Goal: Navigation & Orientation: Find specific page/section

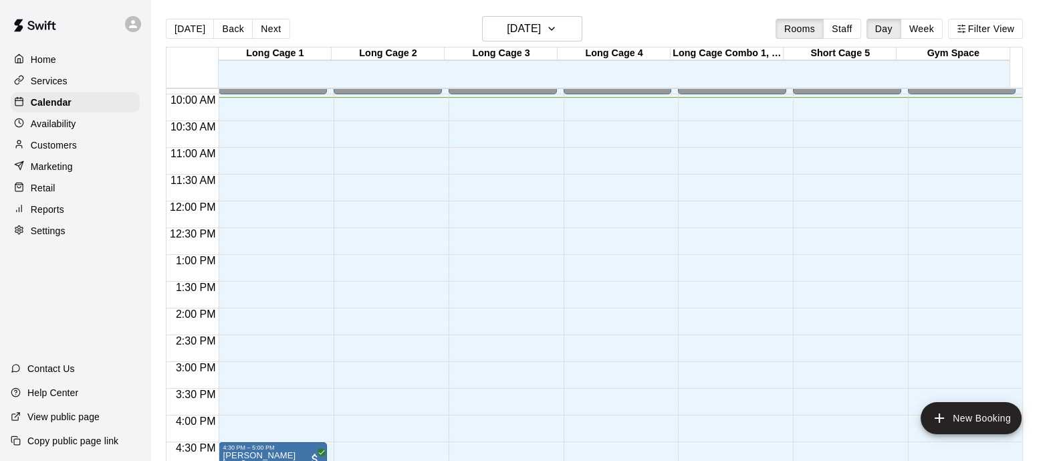
scroll to position [446, 0]
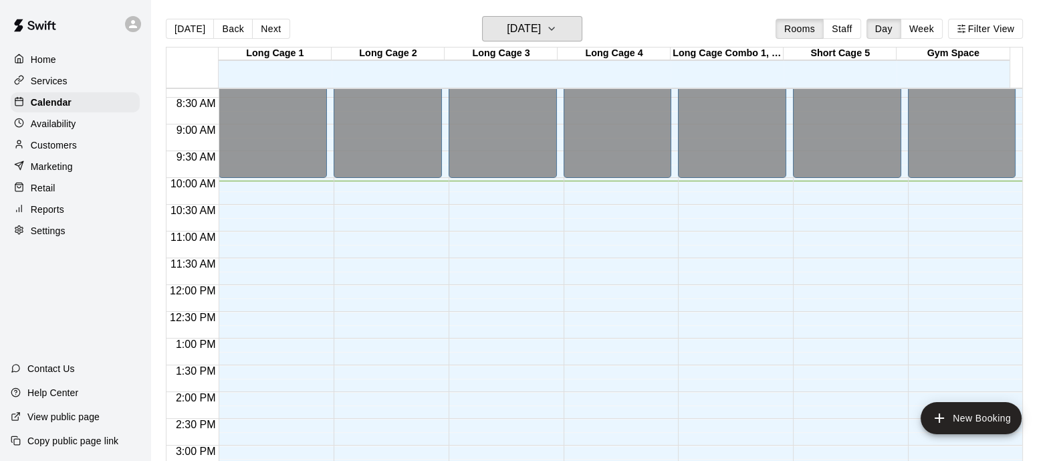
click at [541, 24] on h6 "[DATE]" at bounding box center [524, 28] width 34 height 19
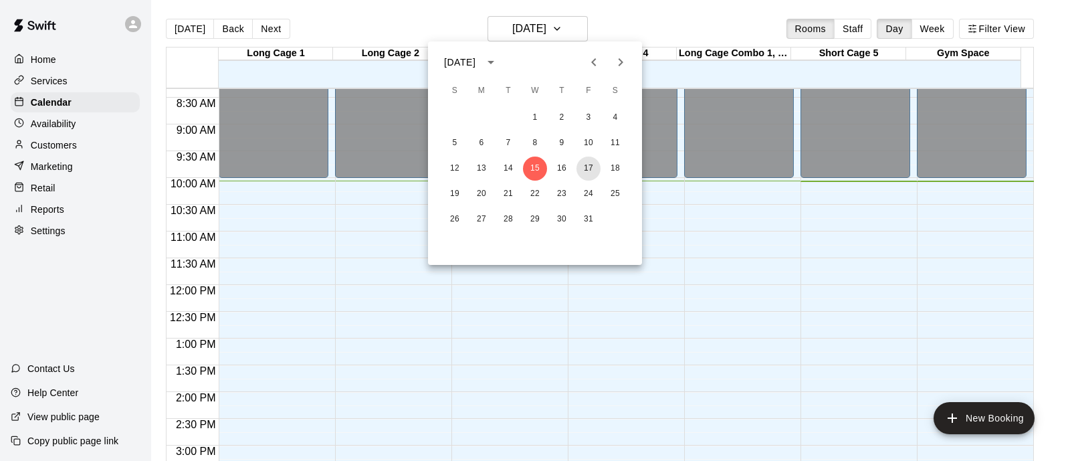
drag, startPoint x: 587, startPoint y: 168, endPoint x: 601, endPoint y: 162, distance: 15.3
click at [588, 170] on button "17" at bounding box center [588, 168] width 24 height 24
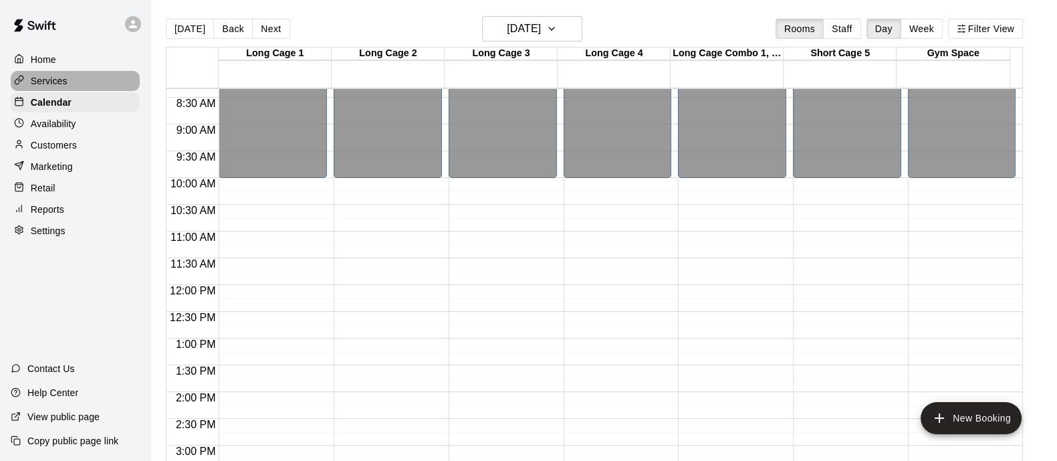
click at [62, 91] on div "Services" at bounding box center [75, 81] width 129 height 20
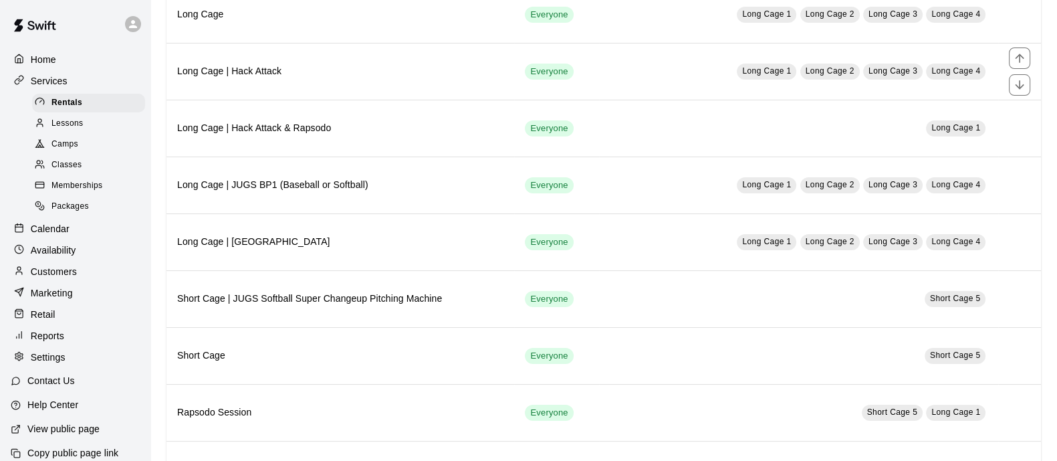
scroll to position [488, 0]
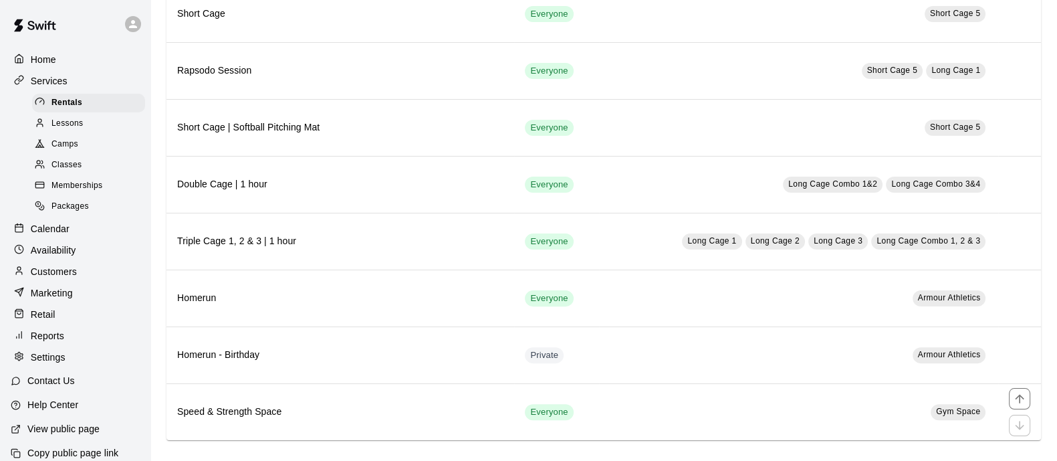
click at [263, 407] on h6 "Speed & Strength Space" at bounding box center [340, 411] width 326 height 15
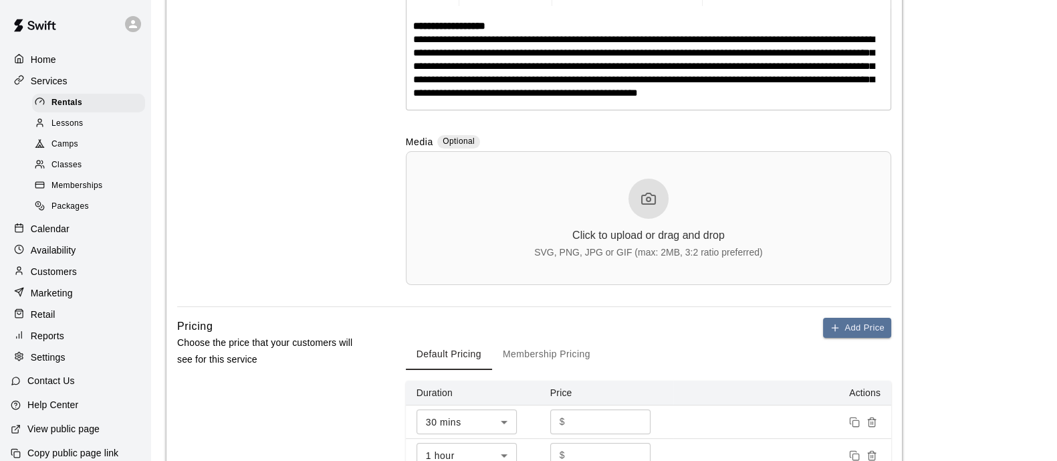
scroll to position [906, 0]
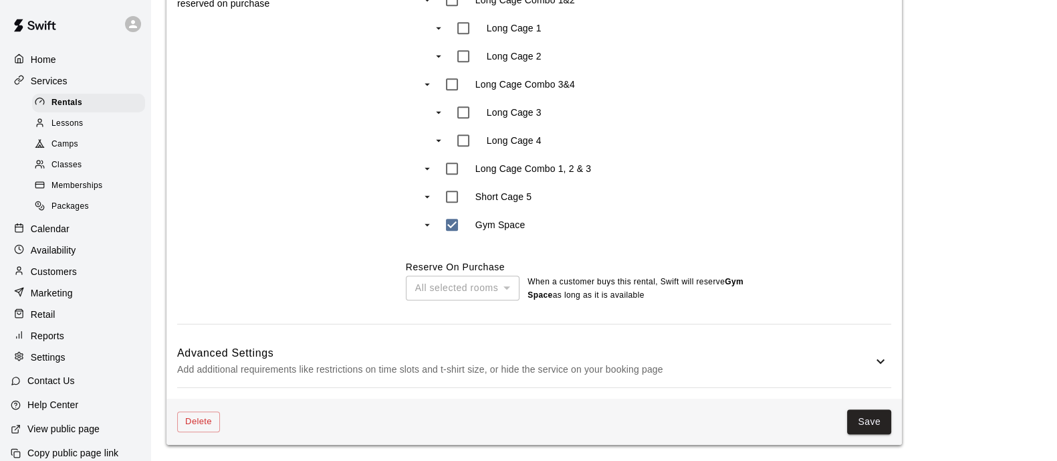
click at [288, 349] on h6 "Advanced Settings" at bounding box center [524, 352] width 695 height 17
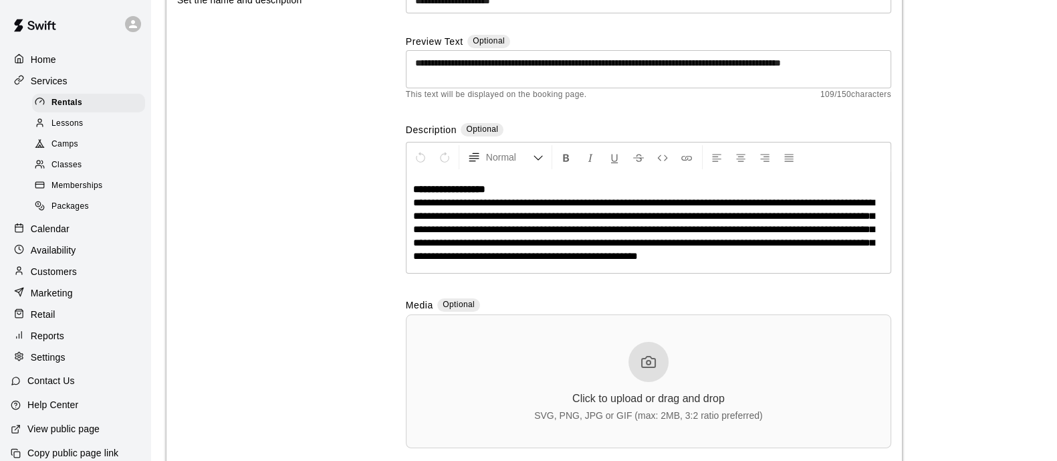
scroll to position [0, 0]
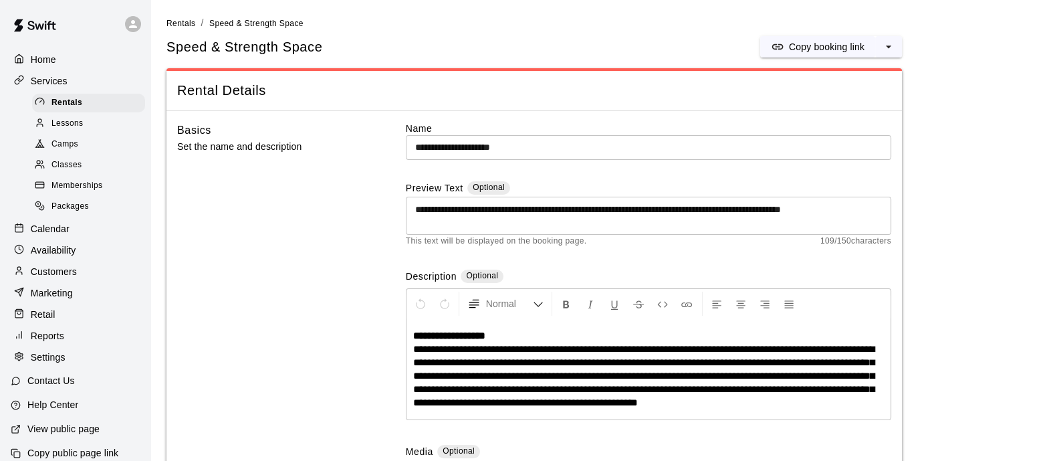
click at [181, 23] on span "Rentals" at bounding box center [180, 23] width 29 height 9
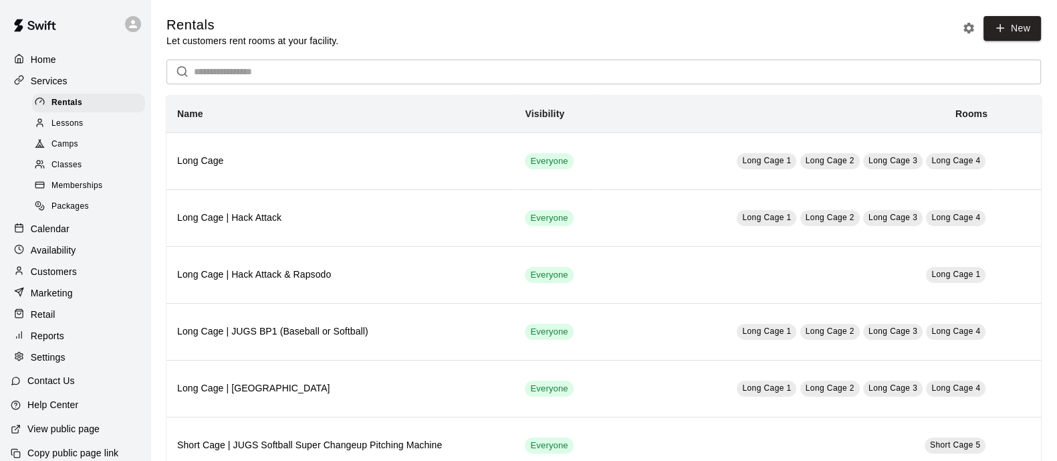
click at [60, 235] on p "Calendar" at bounding box center [50, 228] width 39 height 13
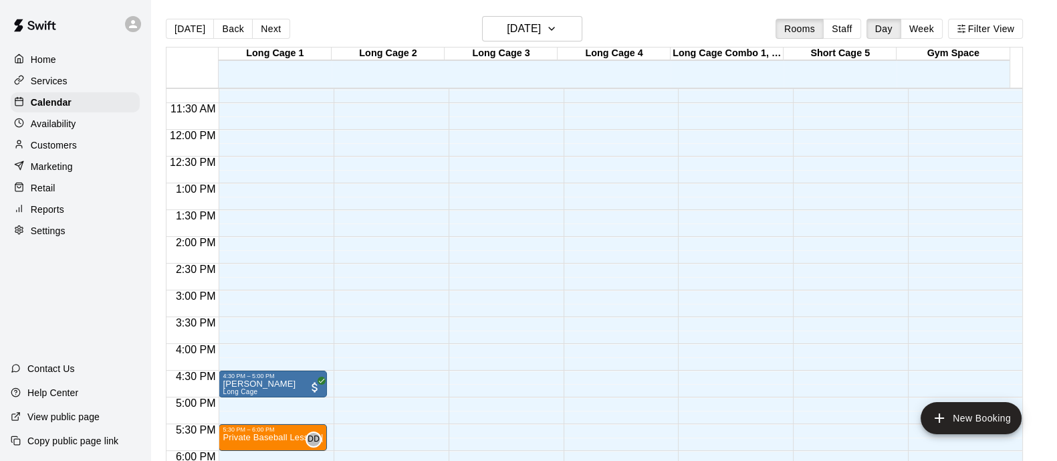
scroll to position [721, 0]
